Goal: Information Seeking & Learning: Check status

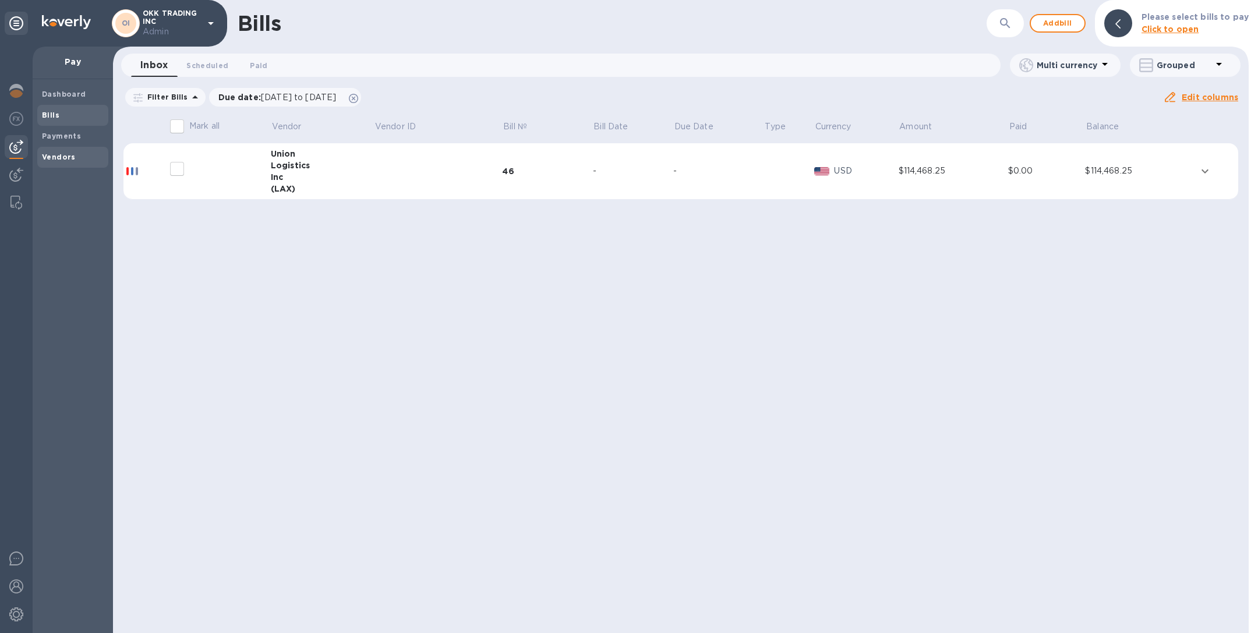
click at [69, 156] on b "Vendors" at bounding box center [59, 157] width 34 height 9
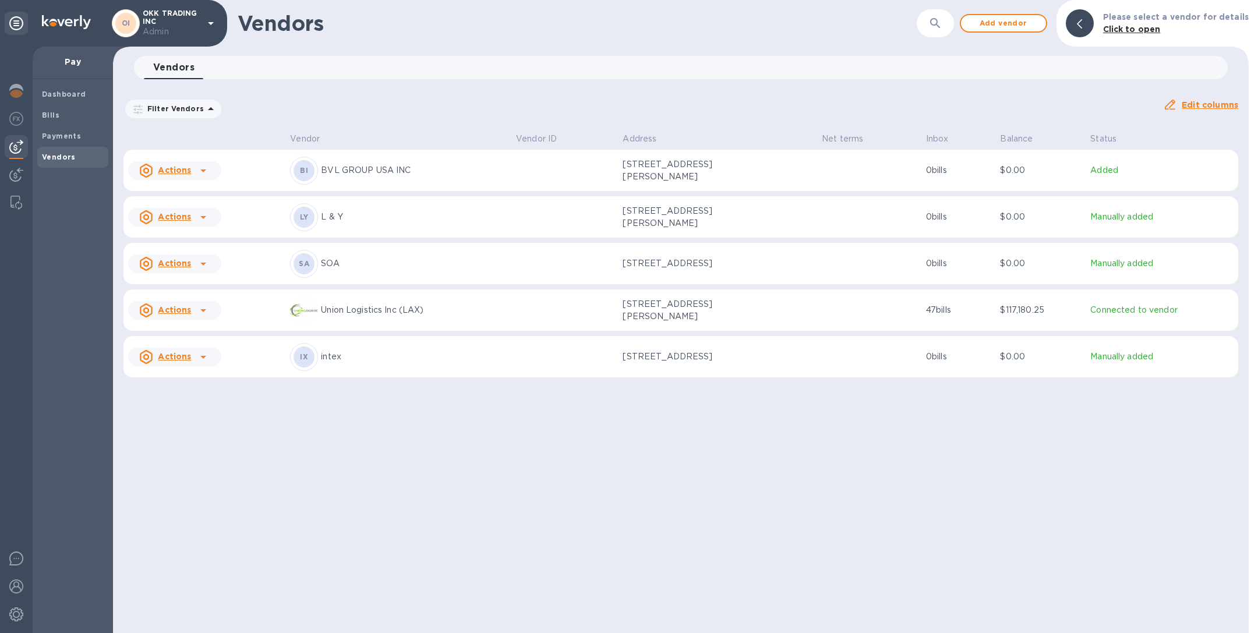
click at [410, 270] on p "SOA" at bounding box center [414, 263] width 186 height 12
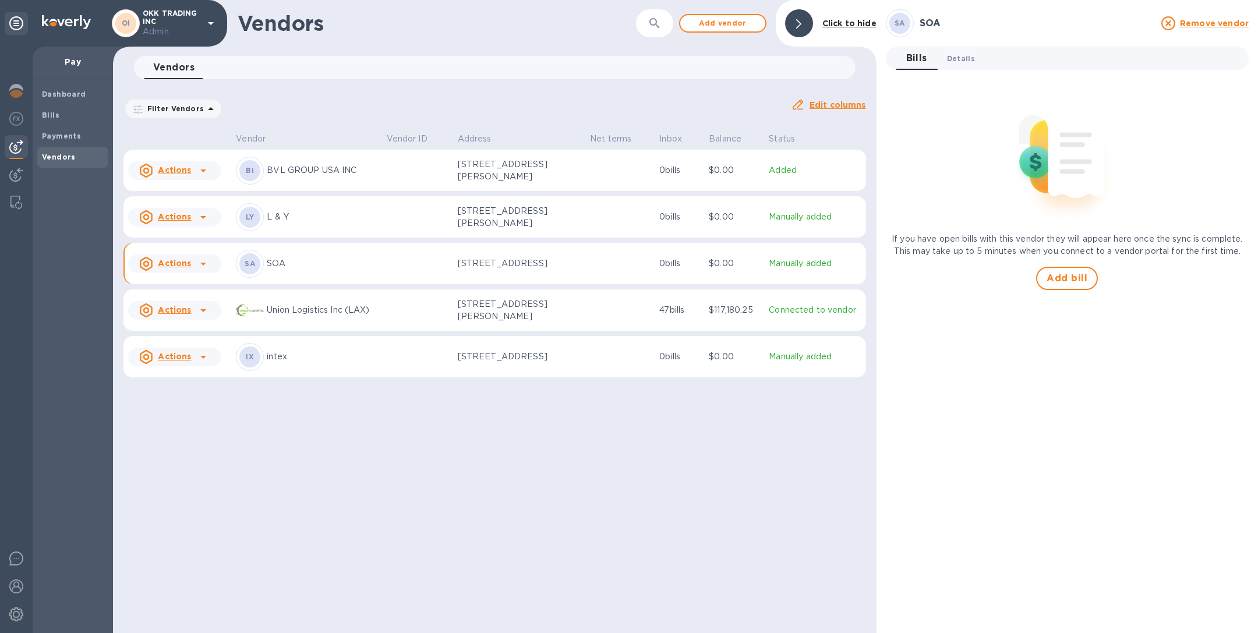
click at [959, 55] on span "Details 0" at bounding box center [961, 58] width 28 height 12
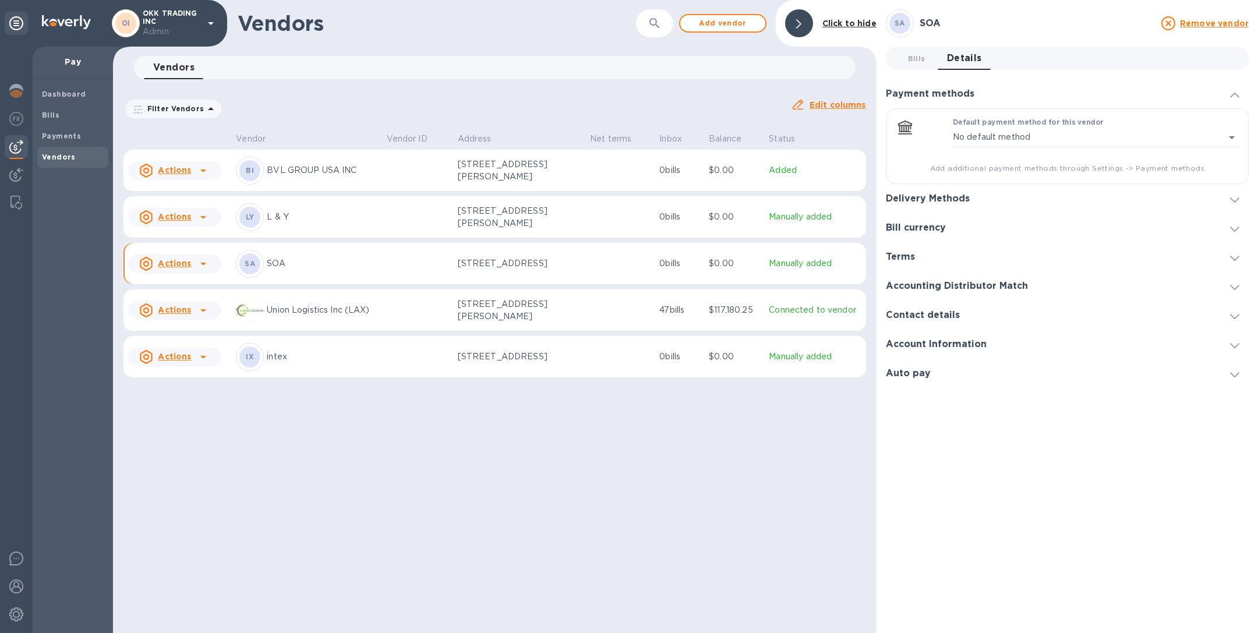
click at [941, 190] on div "Delivery Methods" at bounding box center [1067, 198] width 363 height 29
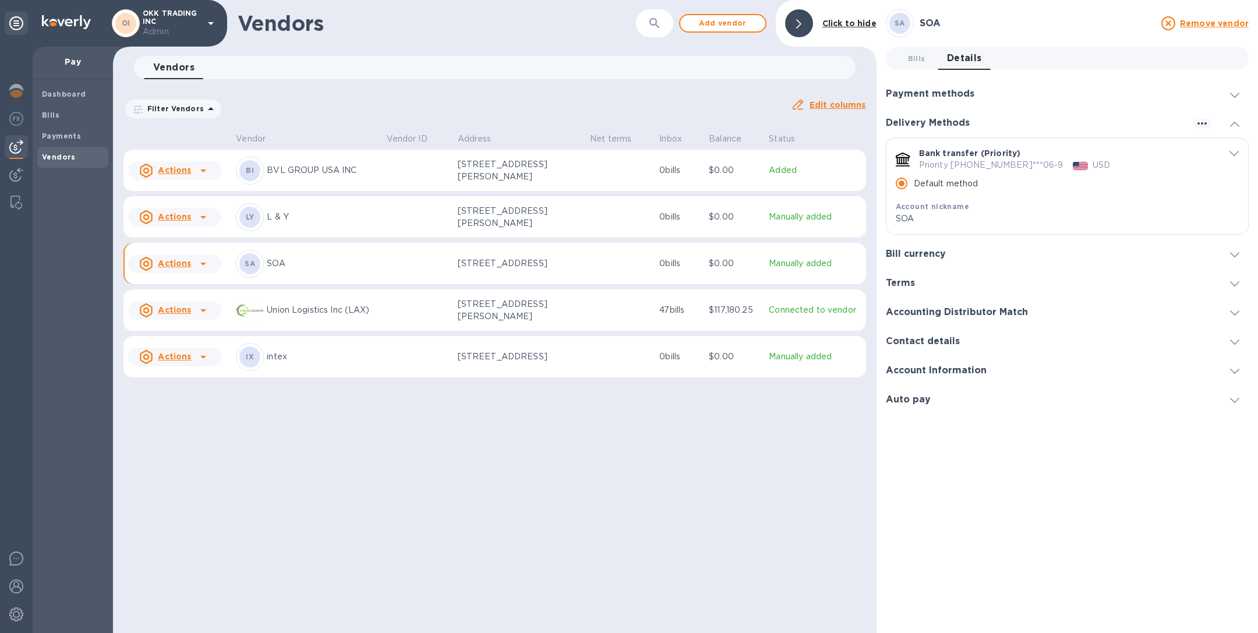
click at [1231, 147] on span "default-method" at bounding box center [1234, 152] width 9 height 11
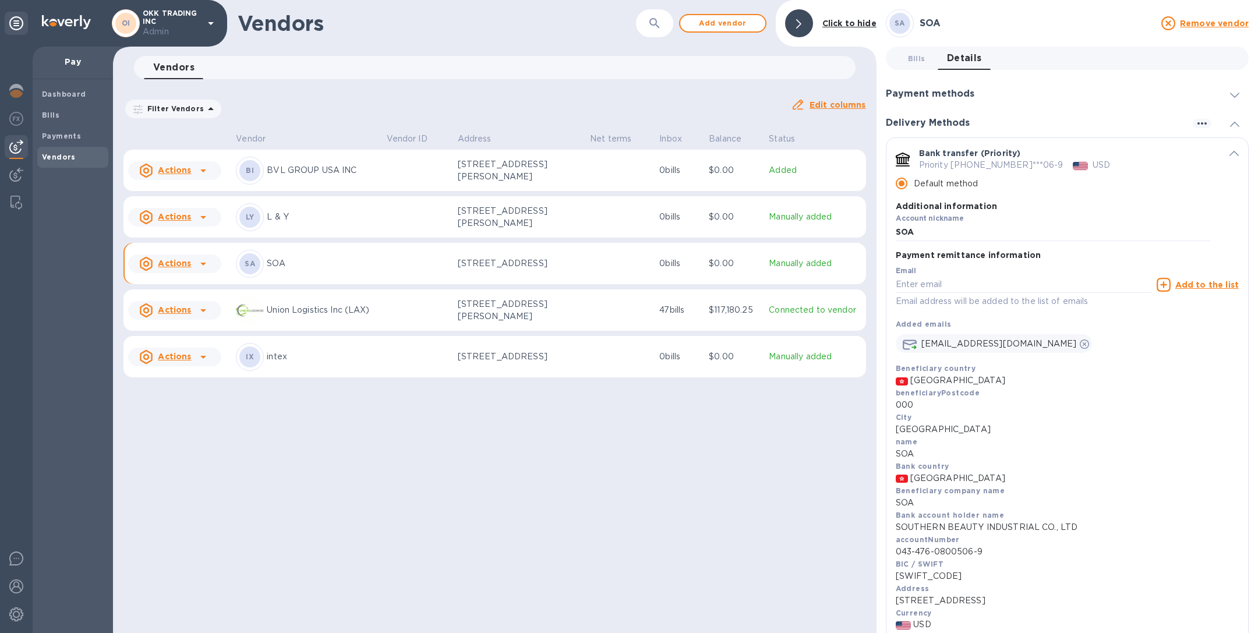
scroll to position [102, 0]
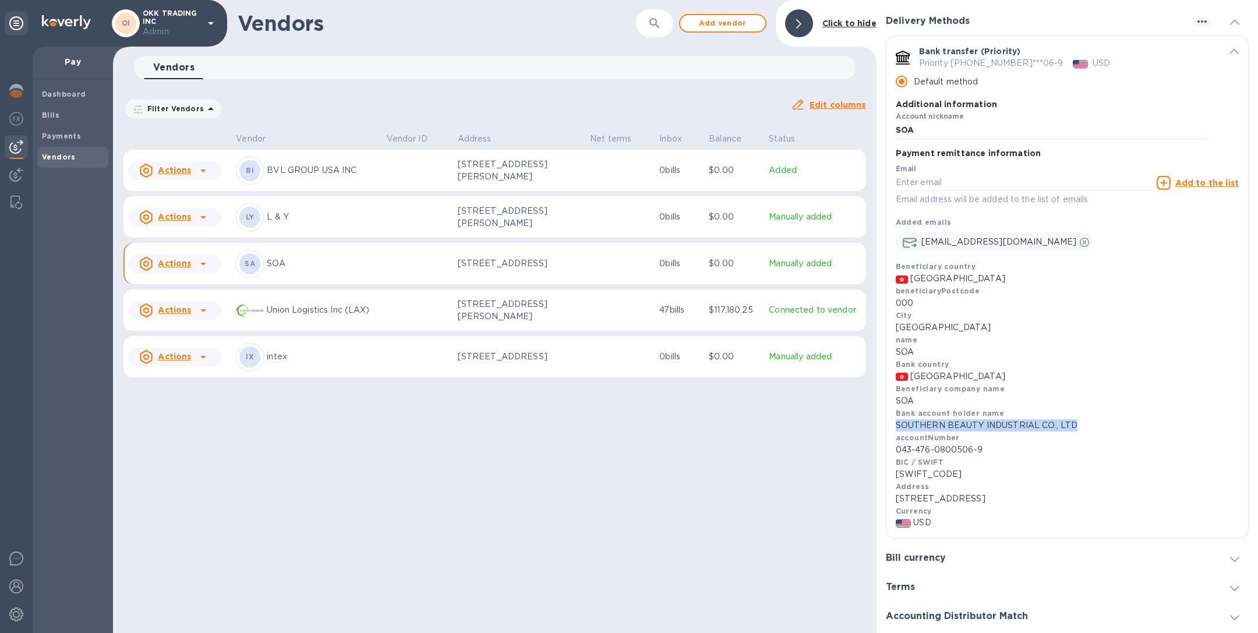
drag, startPoint x: 1088, startPoint y: 429, endPoint x: 894, endPoint y: 425, distance: 194.0
click at [893, 425] on div "Payment remittance information Email Email address will be added to the list of…" at bounding box center [1068, 345] width 362 height 388
copy p "SOUTHERN BEAUTY INDUSTRIAL CO., LTD"
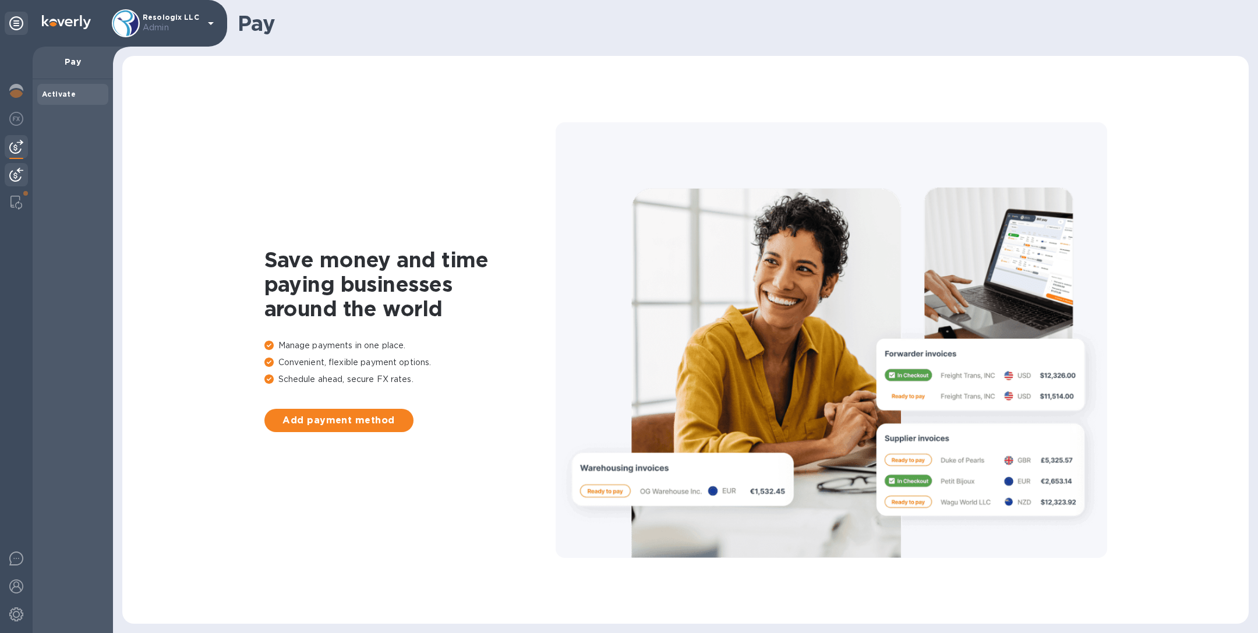
click at [18, 177] on img at bounding box center [16, 175] width 14 height 14
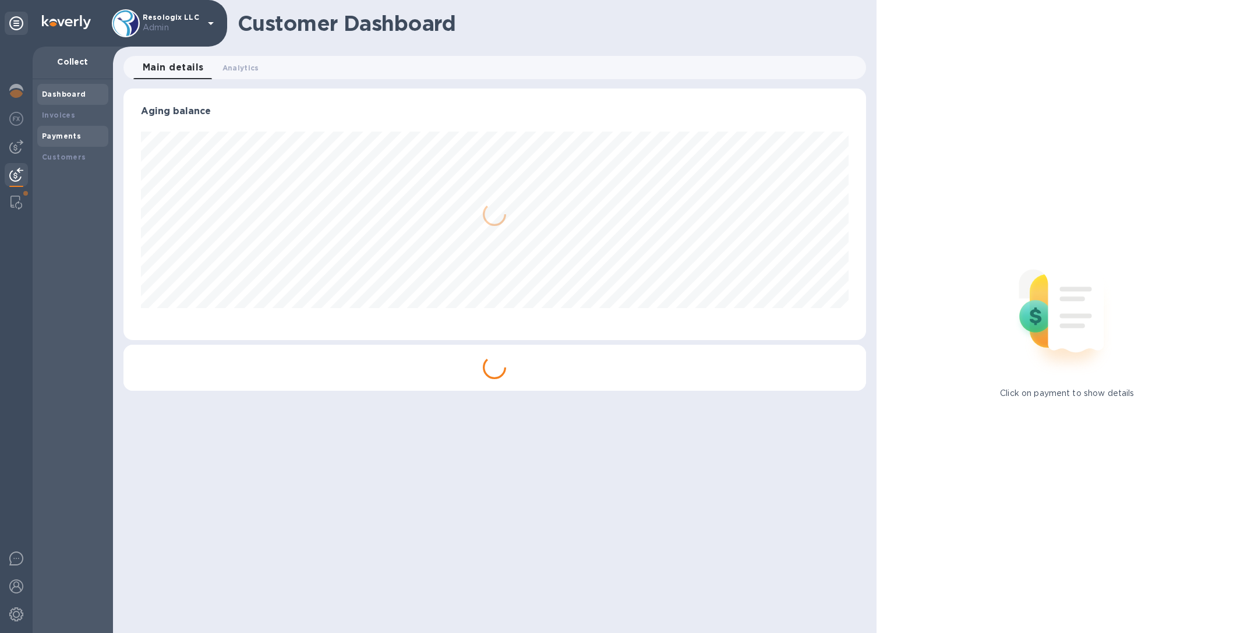
scroll to position [252, 742]
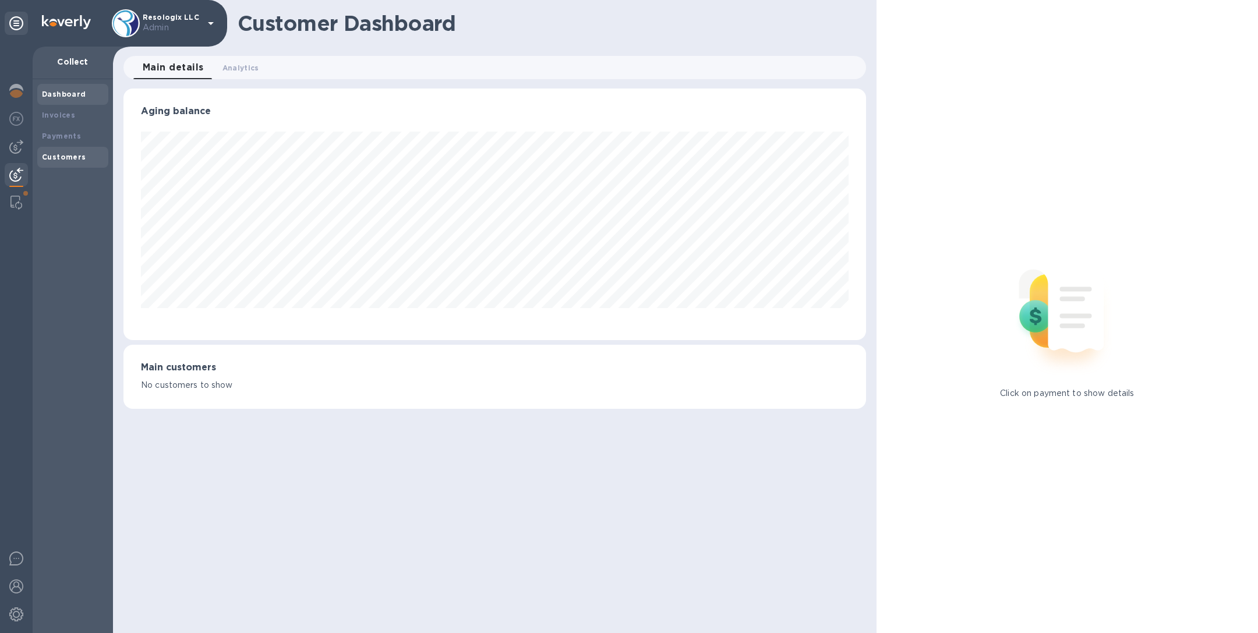
click at [69, 151] on div "Customers" at bounding box center [73, 157] width 62 height 12
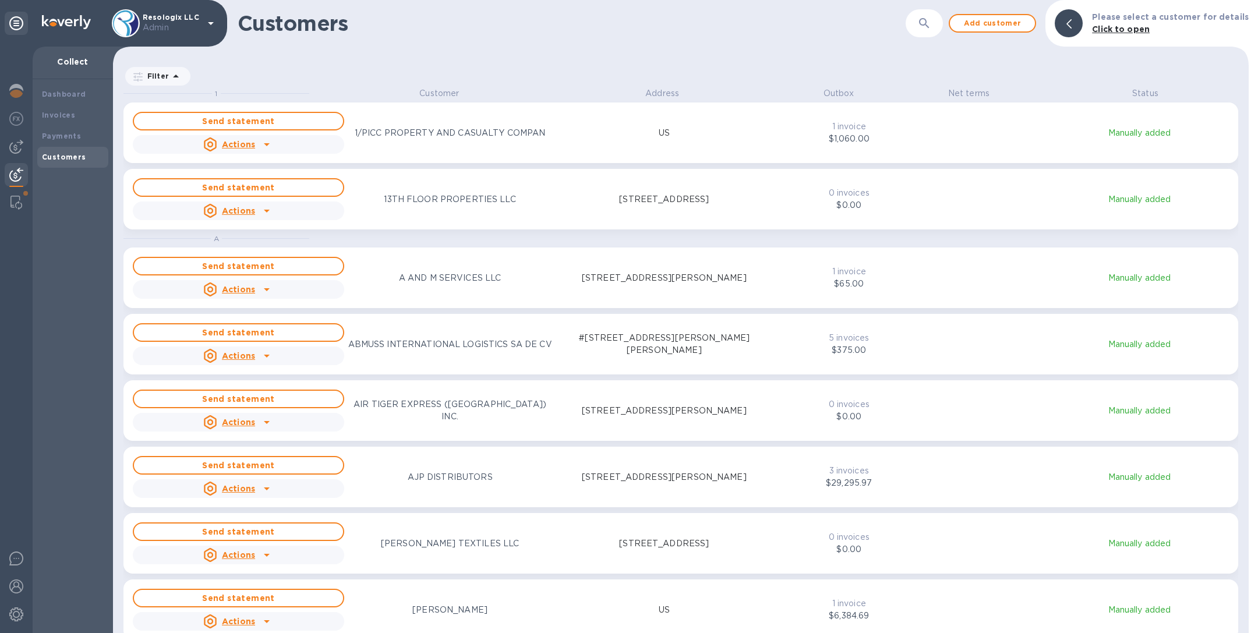
scroll to position [532, 1131]
click at [923, 20] on button "button" at bounding box center [924, 23] width 28 height 28
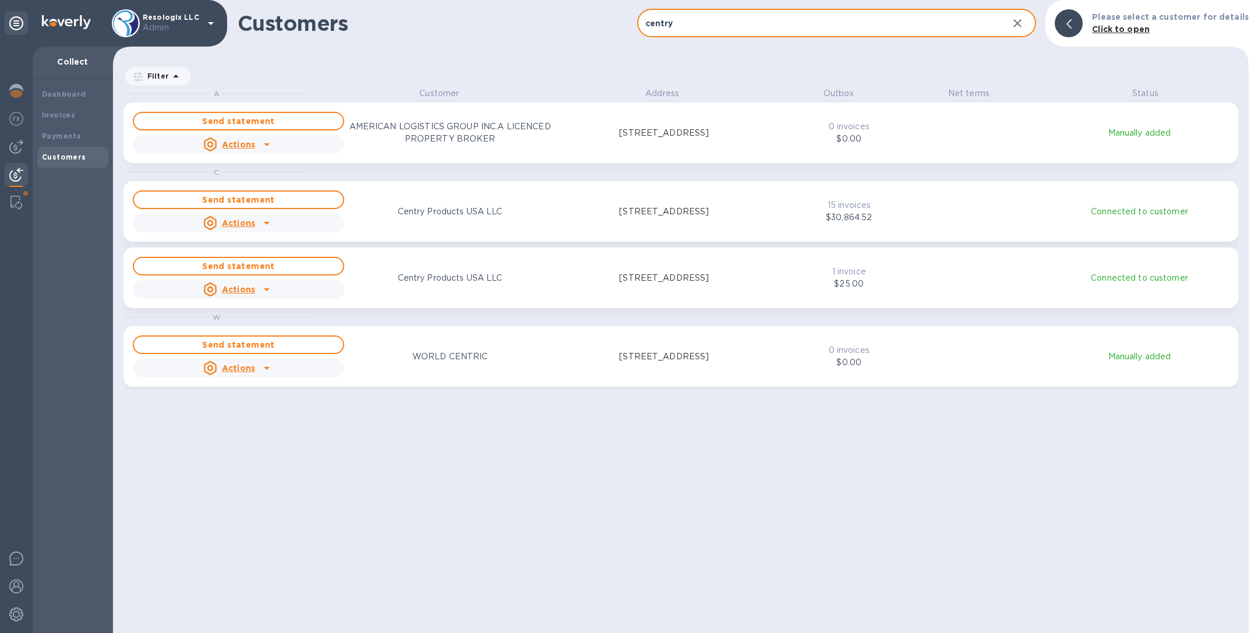
type input "centry"
click at [433, 207] on p "Centry Products USA LLC" at bounding box center [450, 212] width 105 height 12
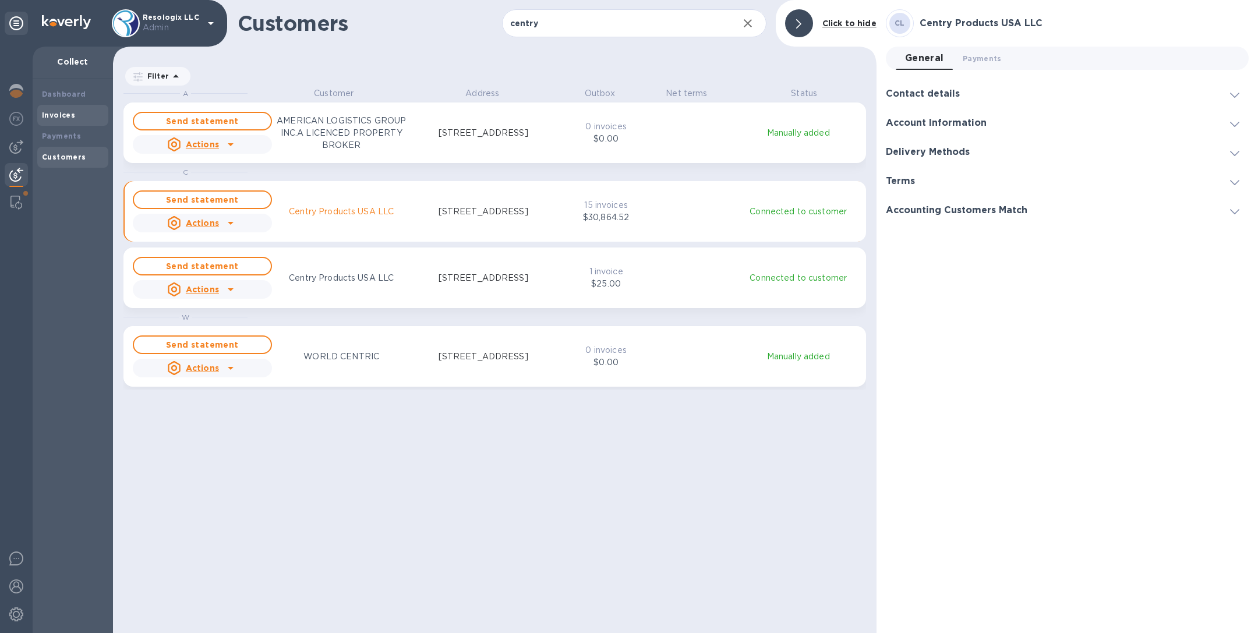
click at [59, 110] on div "Invoices" at bounding box center [73, 116] width 62 height 12
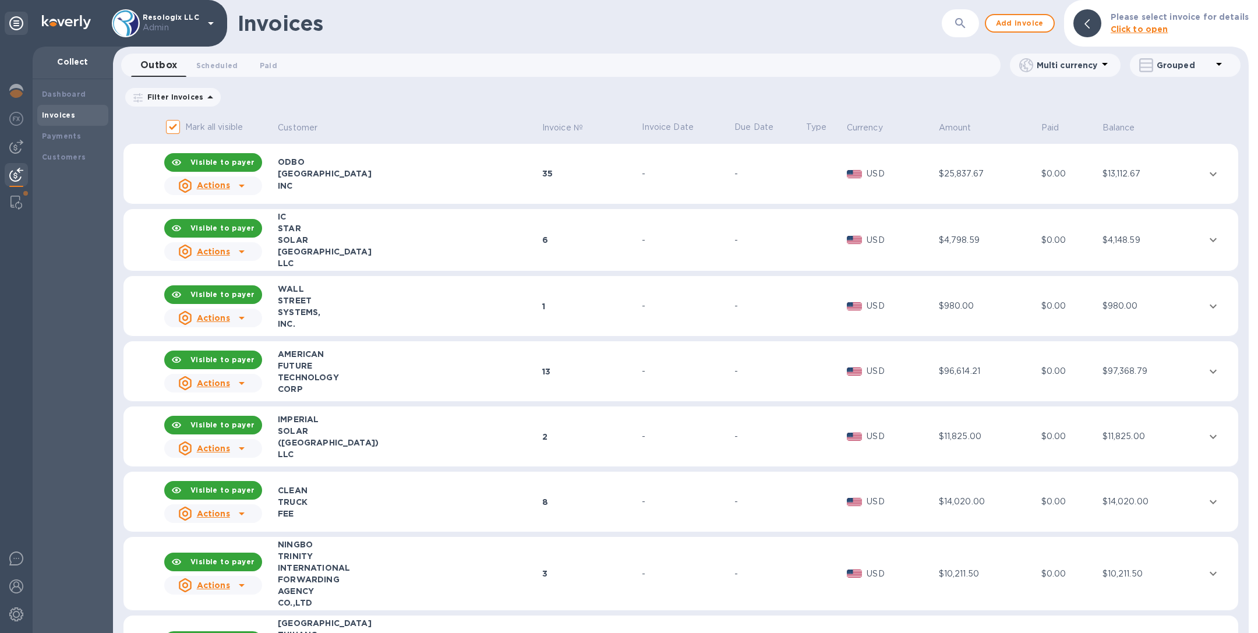
click at [954, 27] on button "button" at bounding box center [961, 23] width 28 height 28
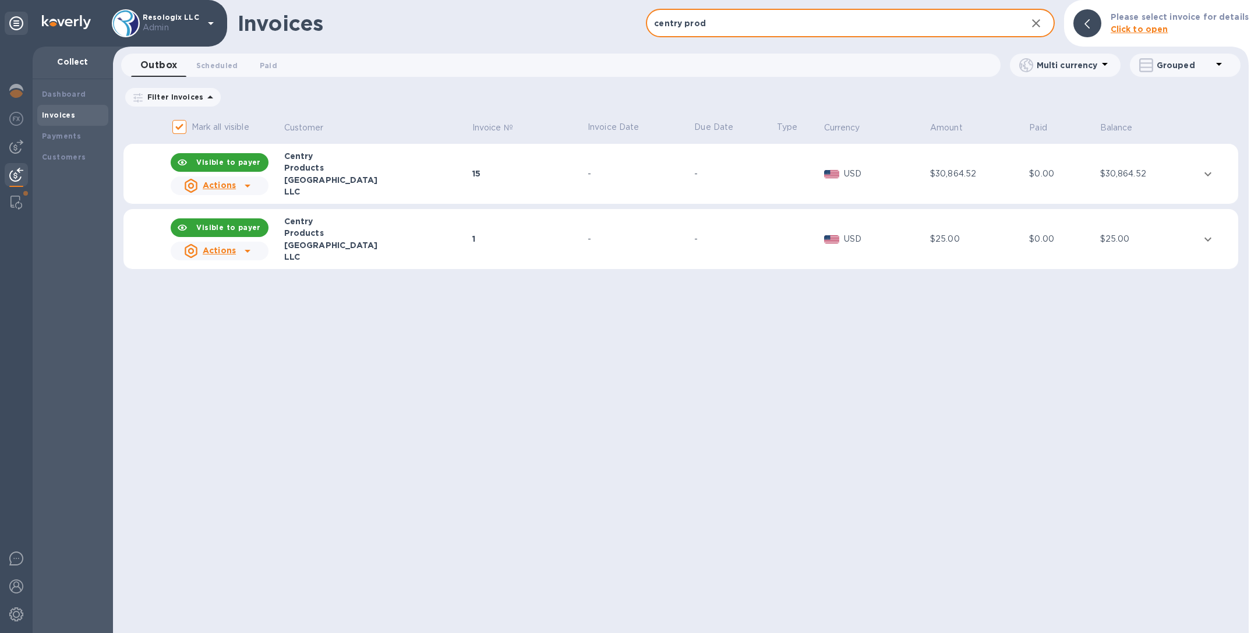
type input "centry prod"
click at [472, 178] on div "15" at bounding box center [528, 174] width 112 height 12
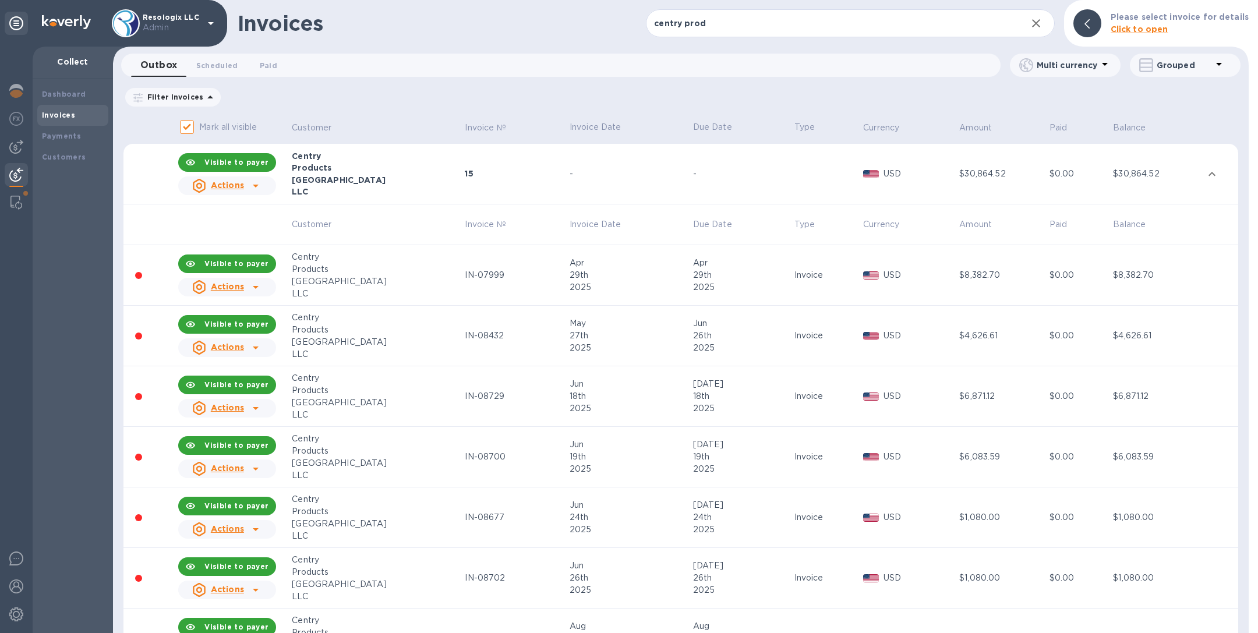
click at [323, 330] on div "Products" at bounding box center [377, 330] width 170 height 12
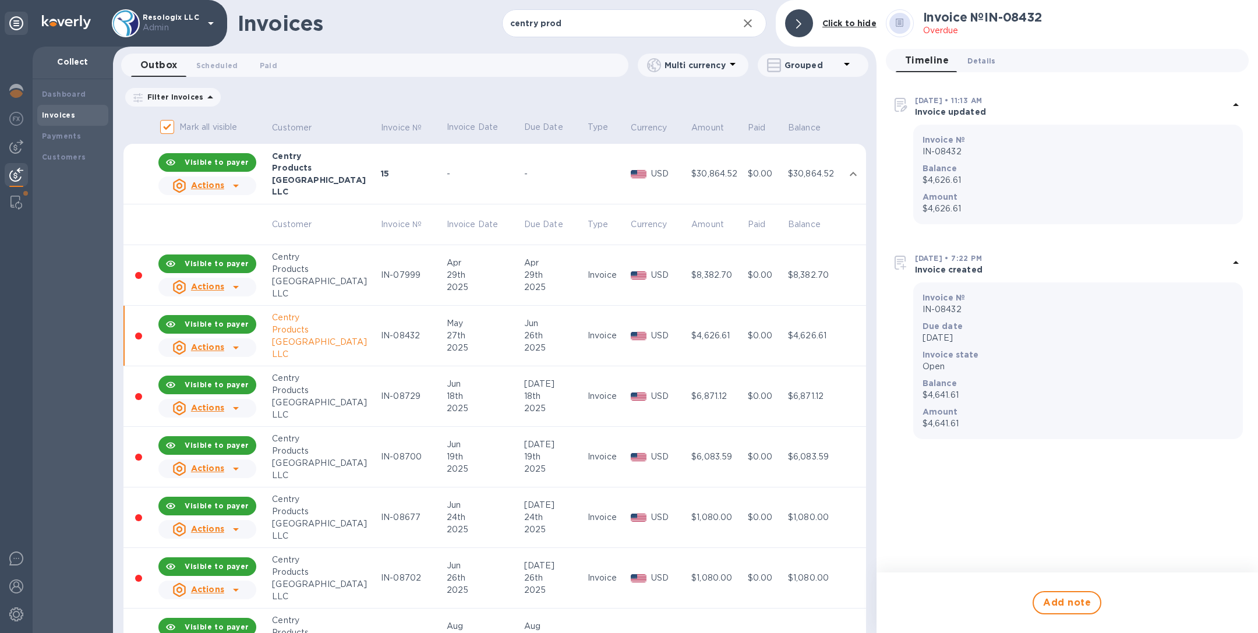
click at [981, 50] on button "Details 0" at bounding box center [981, 60] width 47 height 23
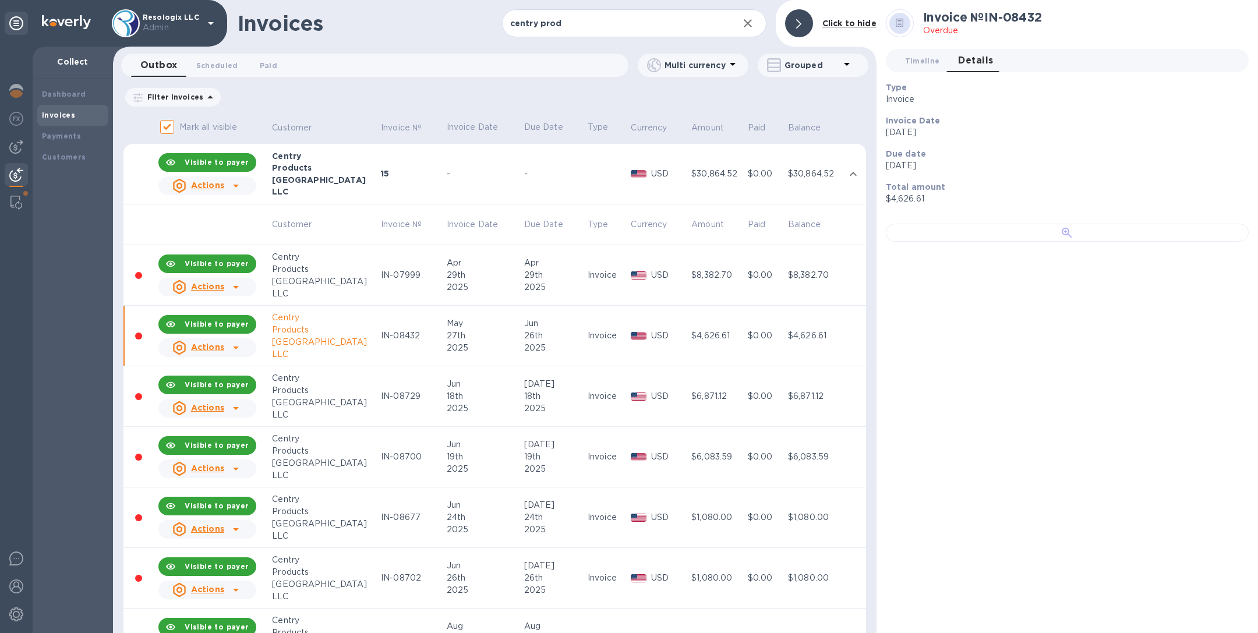
click at [995, 242] on div at bounding box center [1067, 233] width 363 height 18
click at [445, 185] on td "-" at bounding box center [483, 174] width 77 height 61
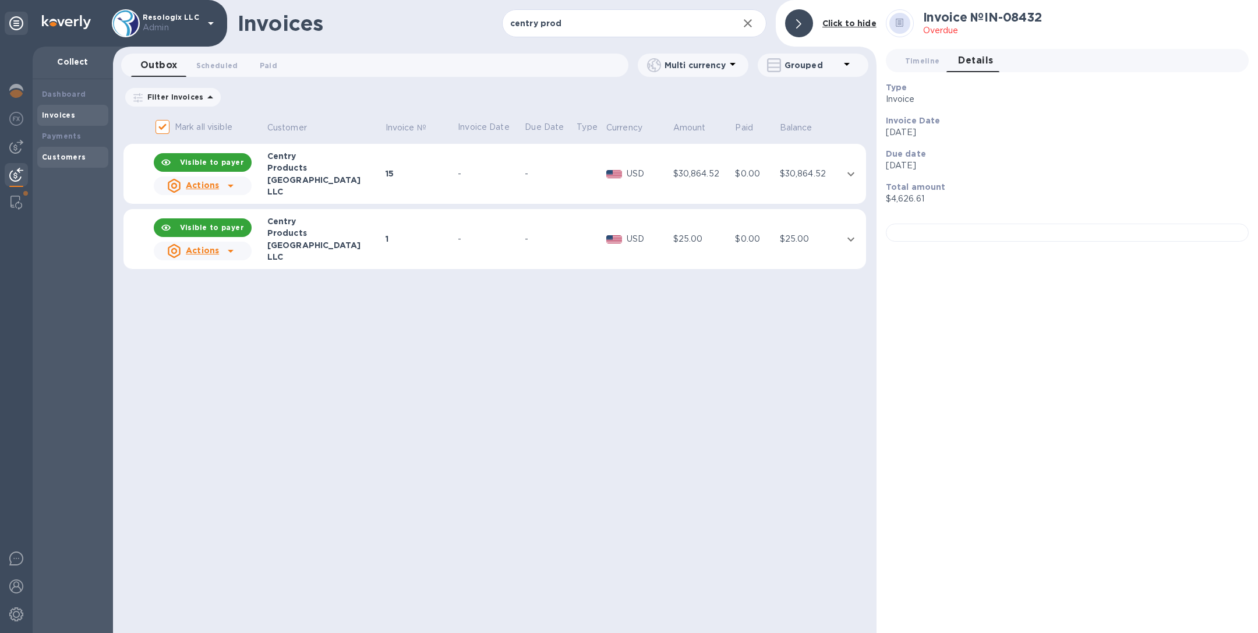
click at [69, 157] on b "Customers" at bounding box center [64, 157] width 44 height 9
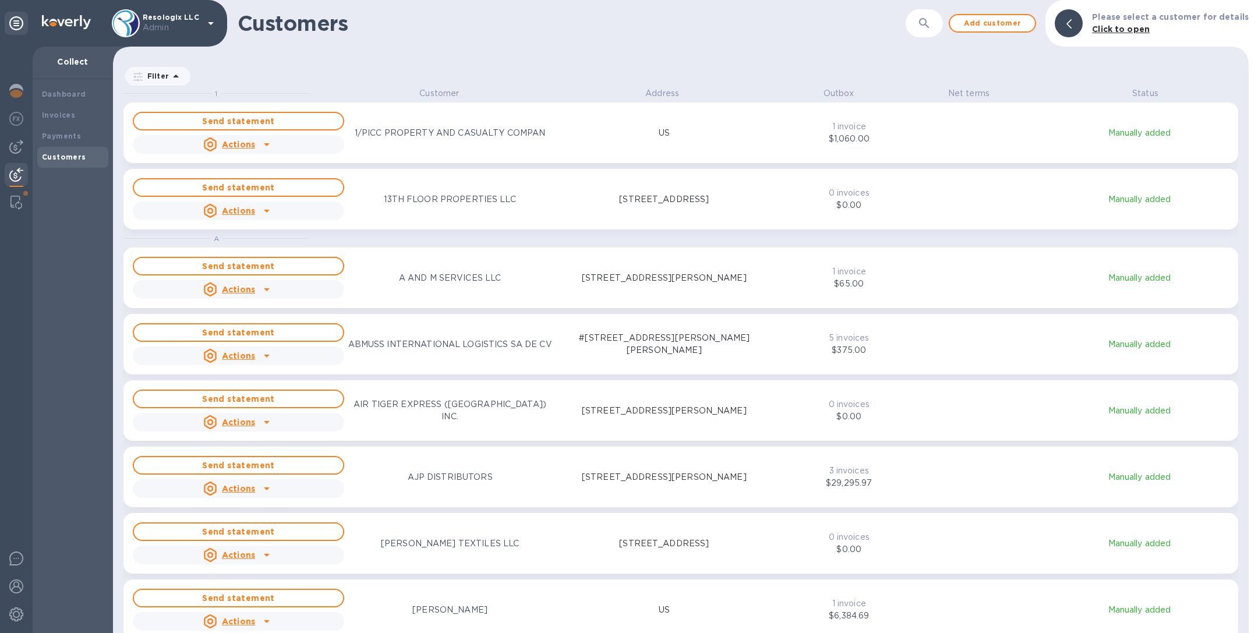
scroll to position [532, 1131]
click at [924, 23] on button "button" at bounding box center [924, 23] width 28 height 28
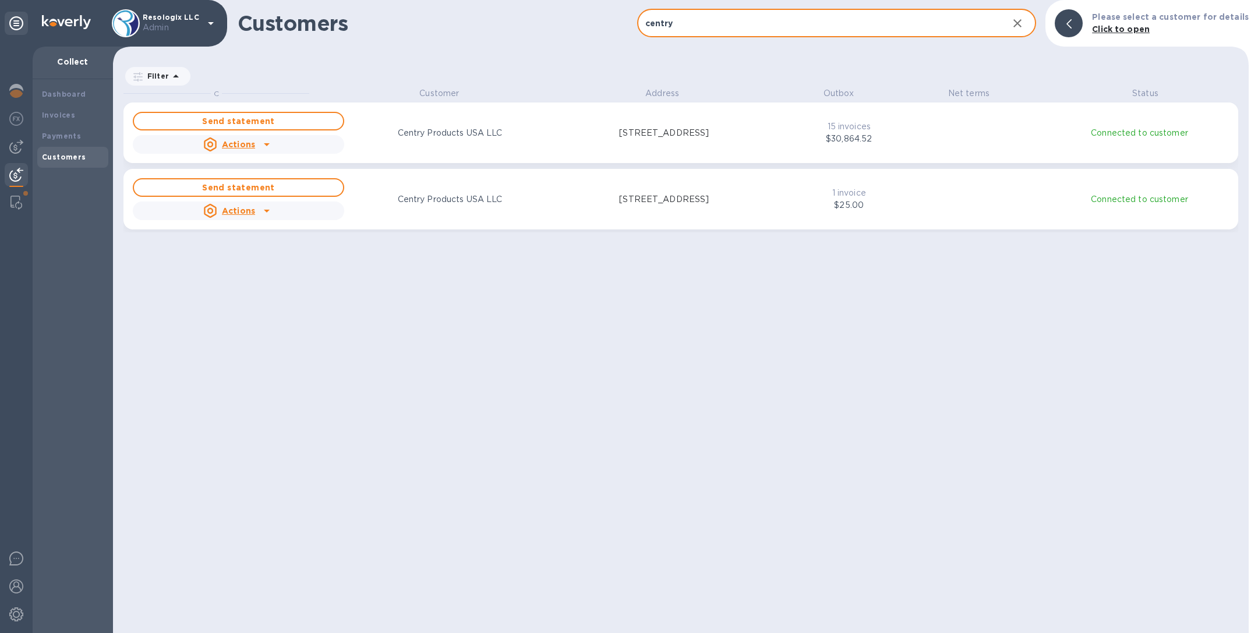
type input "centry"
